Goal: Information Seeking & Learning: Learn about a topic

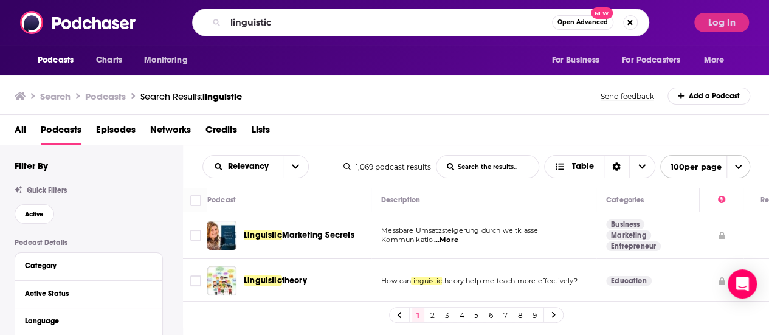
click at [49, 95] on h3 "Search" at bounding box center [55, 97] width 30 height 12
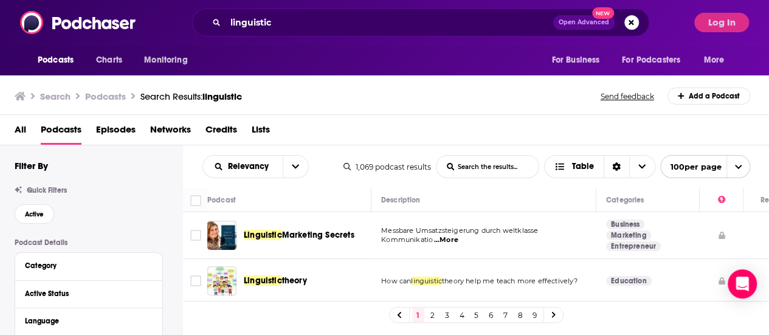
drag, startPoint x: 69, startPoint y: 126, endPoint x: 380, endPoint y: 2, distance: 334.4
click at [69, 126] on span "Podcasts" at bounding box center [61, 132] width 41 height 25
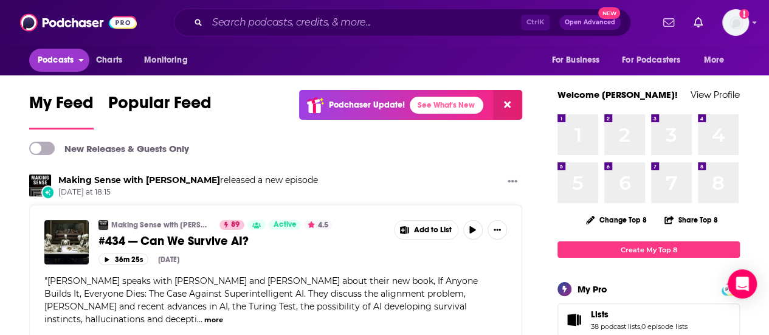
click at [77, 50] on button "Podcasts" at bounding box center [59, 60] width 60 height 23
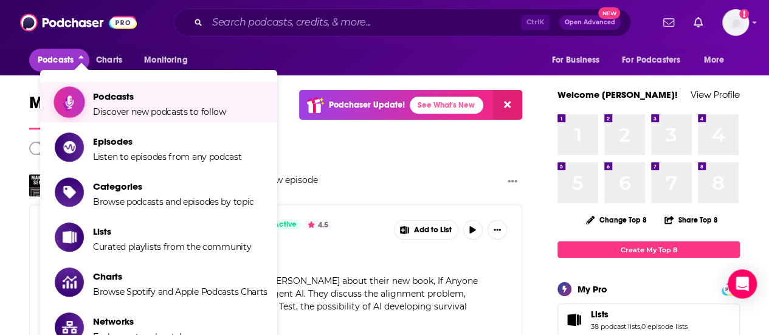
click at [155, 105] on span "Podcasts Discover new podcasts to follow" at bounding box center [159, 102] width 133 height 30
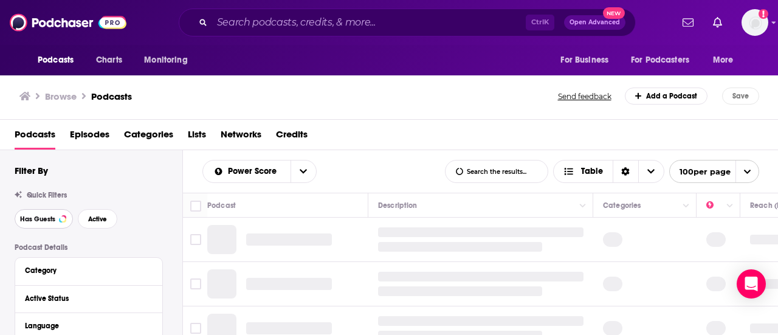
click at [36, 217] on span "Has Guests" at bounding box center [37, 219] width 35 height 7
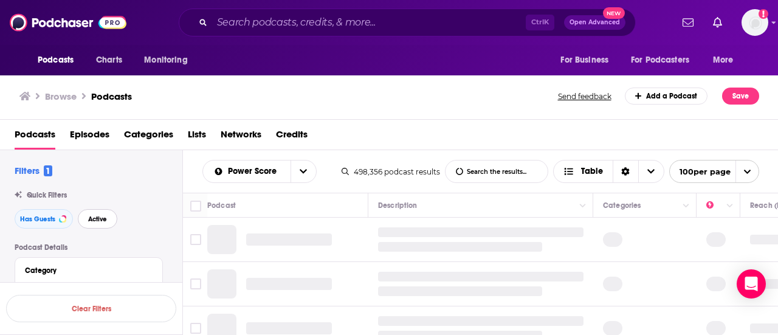
click at [100, 217] on span "Active" at bounding box center [97, 219] width 19 height 7
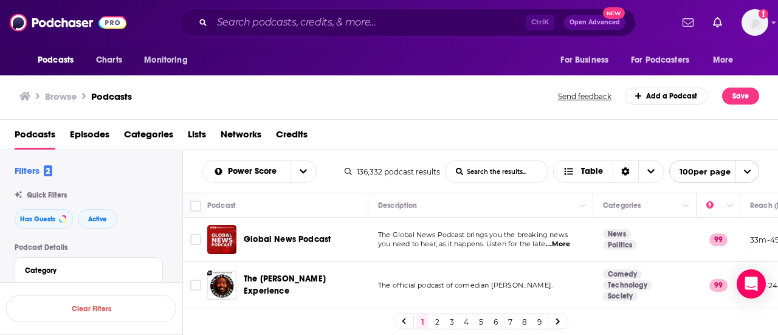
click at [408, 106] on div "Browse Podcasts Send feedback Add a Podcast Save" at bounding box center [389, 96] width 778 height 47
